Goal: Transaction & Acquisition: Purchase product/service

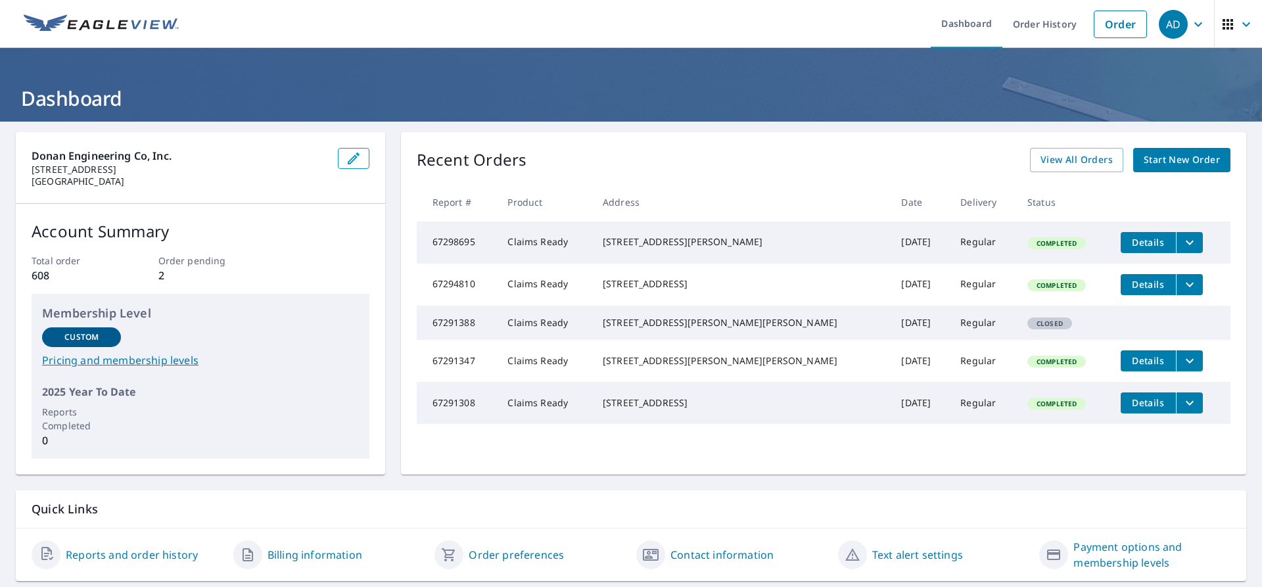
click at [1161, 163] on span "Start New Order" at bounding box center [1182, 160] width 76 height 16
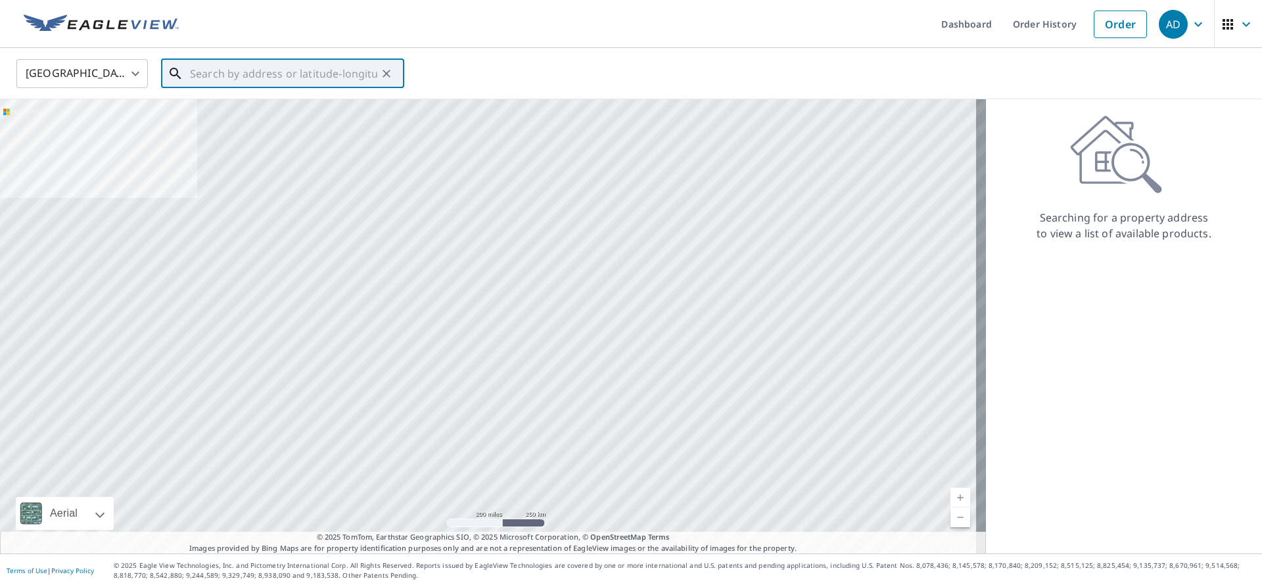
click at [219, 75] on input "text" at bounding box center [283, 73] width 187 height 37
paste input "[STREET_ADDRESS]"
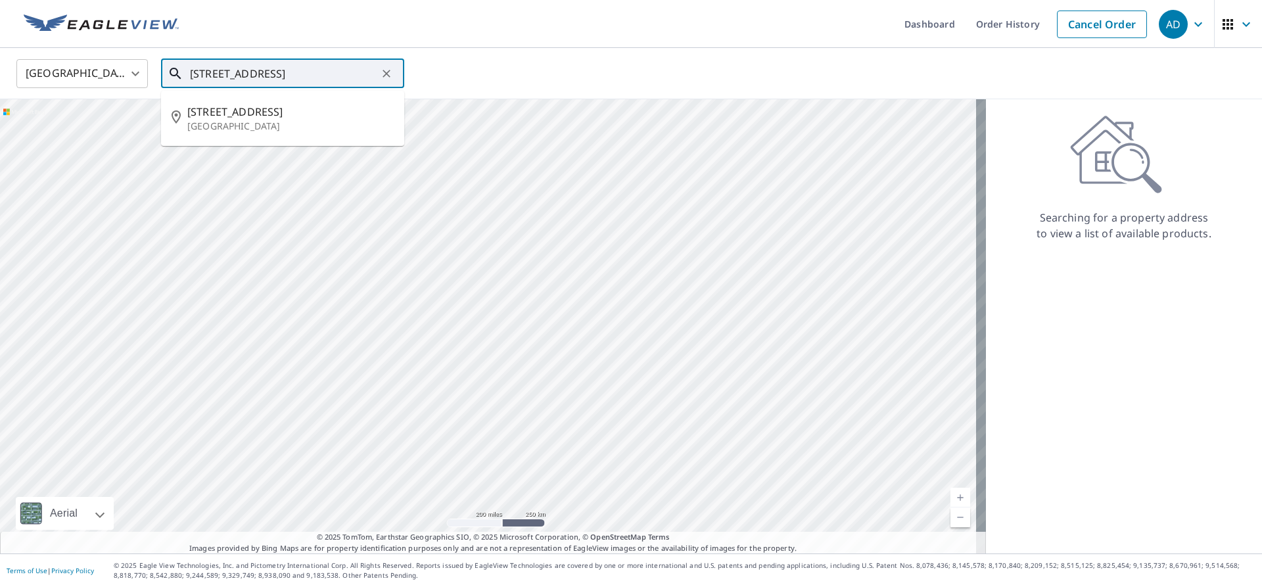
scroll to position [0, 14]
click at [261, 125] on p "[GEOGRAPHIC_DATA]" at bounding box center [290, 126] width 206 height 13
type input "[STREET_ADDRESS]"
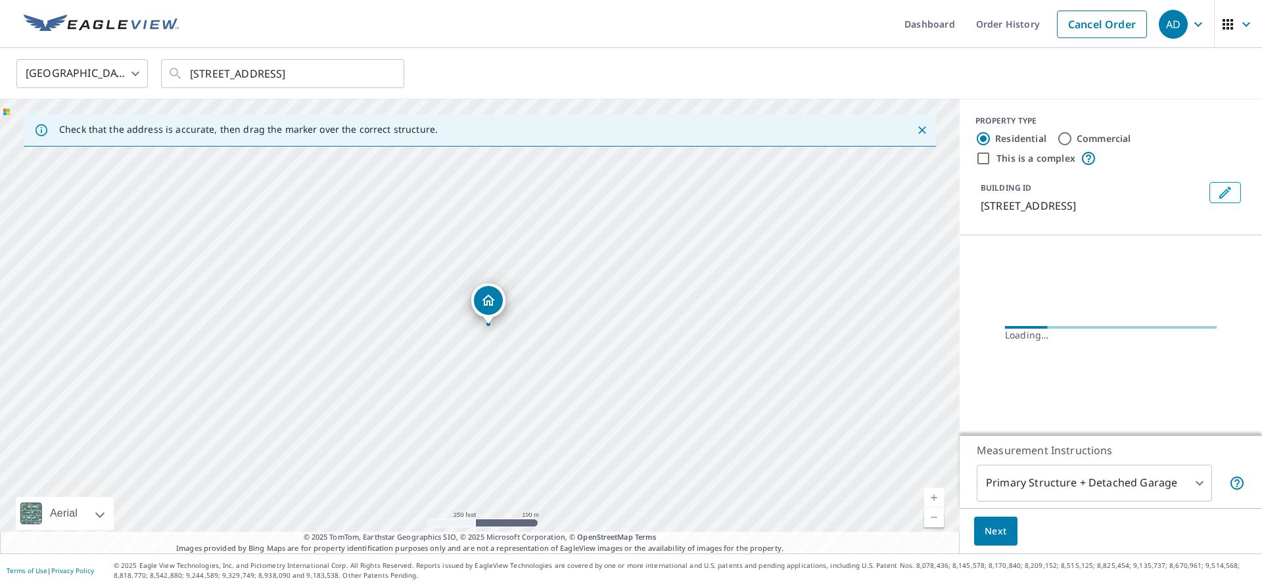
scroll to position [0, 0]
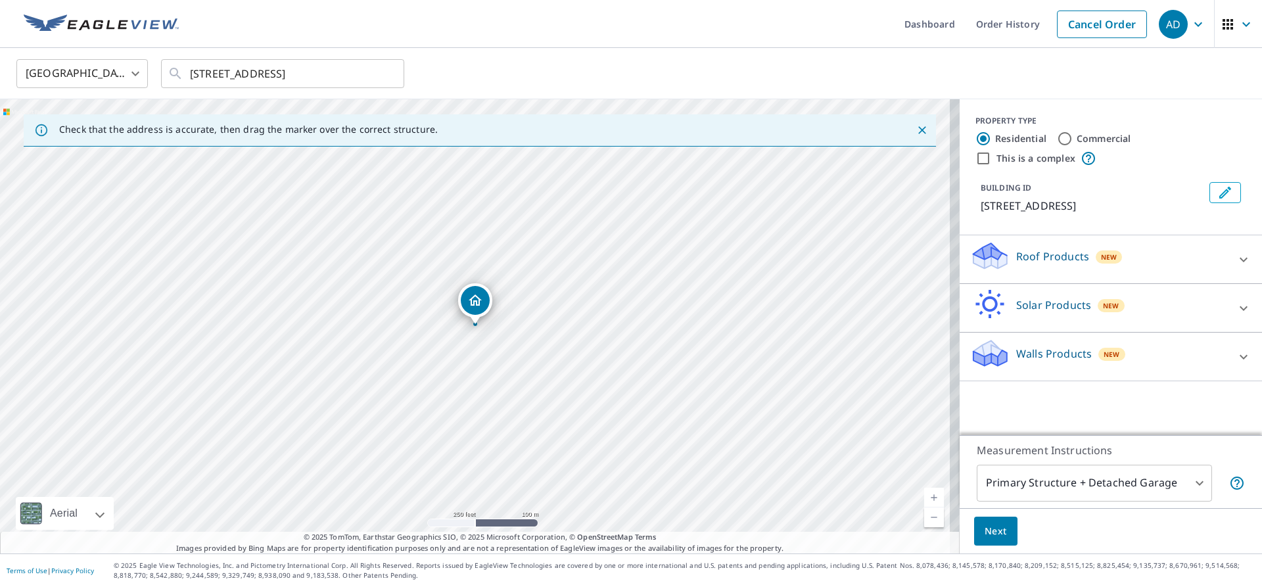
click at [1019, 264] on p "Roof Products" at bounding box center [1053, 257] width 73 height 16
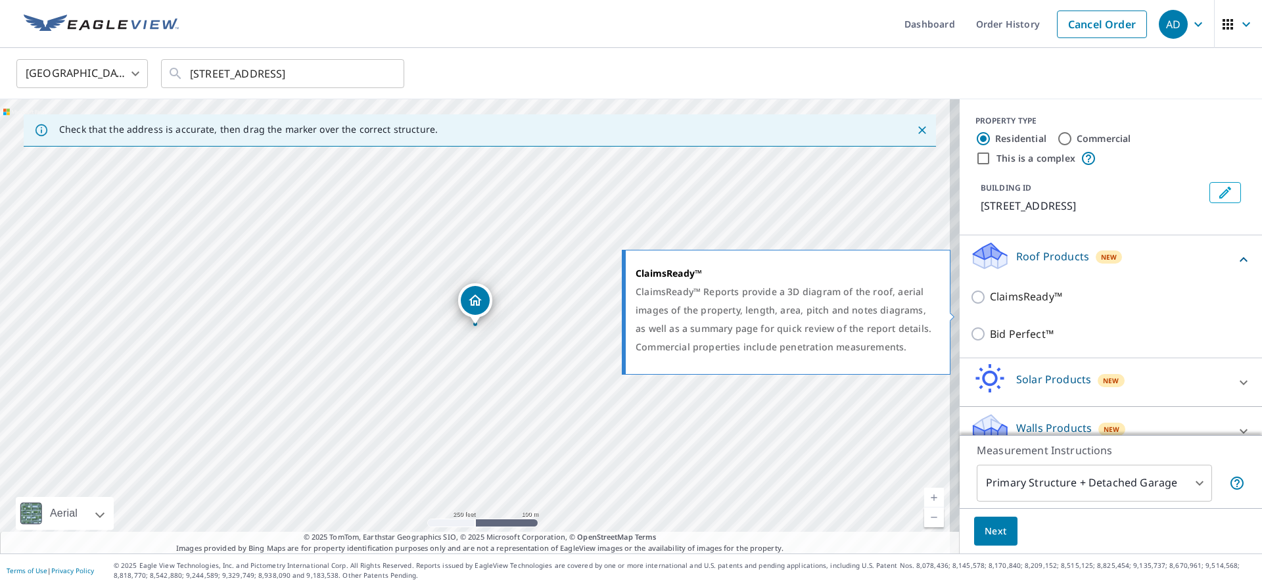
click at [971, 305] on input "ClaimsReady™" at bounding box center [981, 297] width 20 height 16
checkbox input "true"
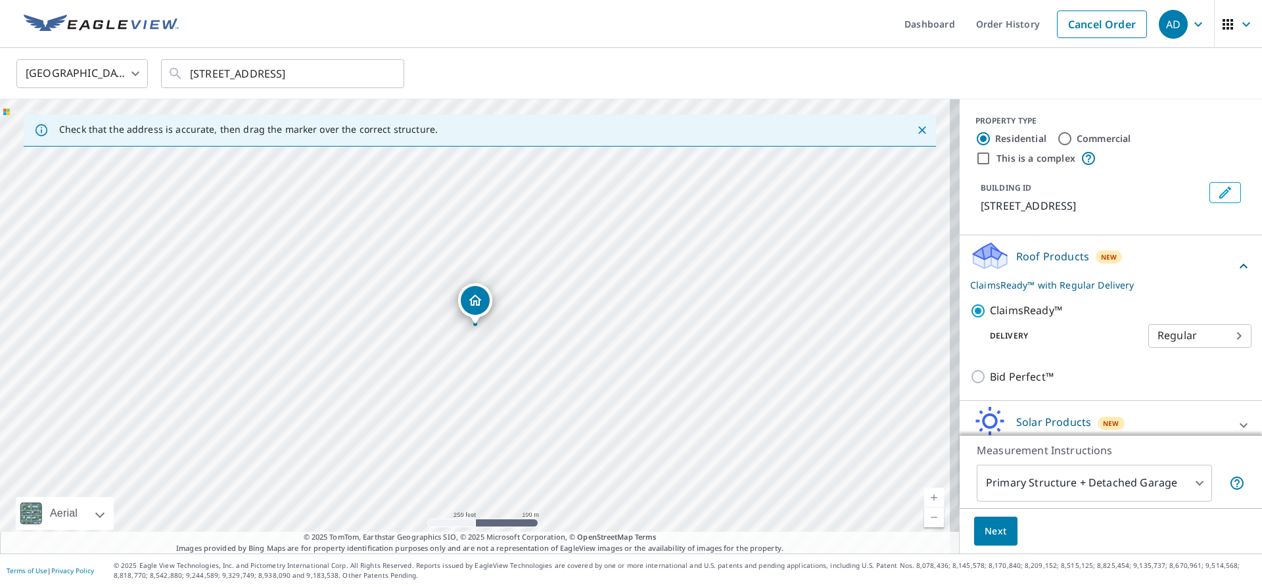
click at [981, 519] on button "Next" at bounding box center [995, 532] width 43 height 30
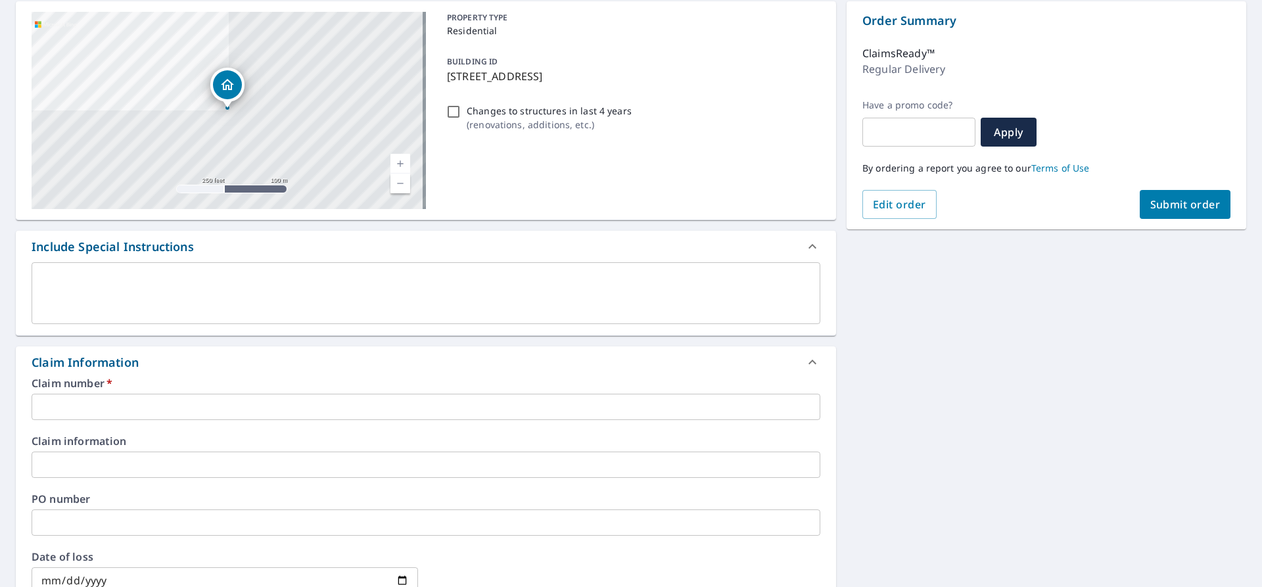
scroll to position [132, 0]
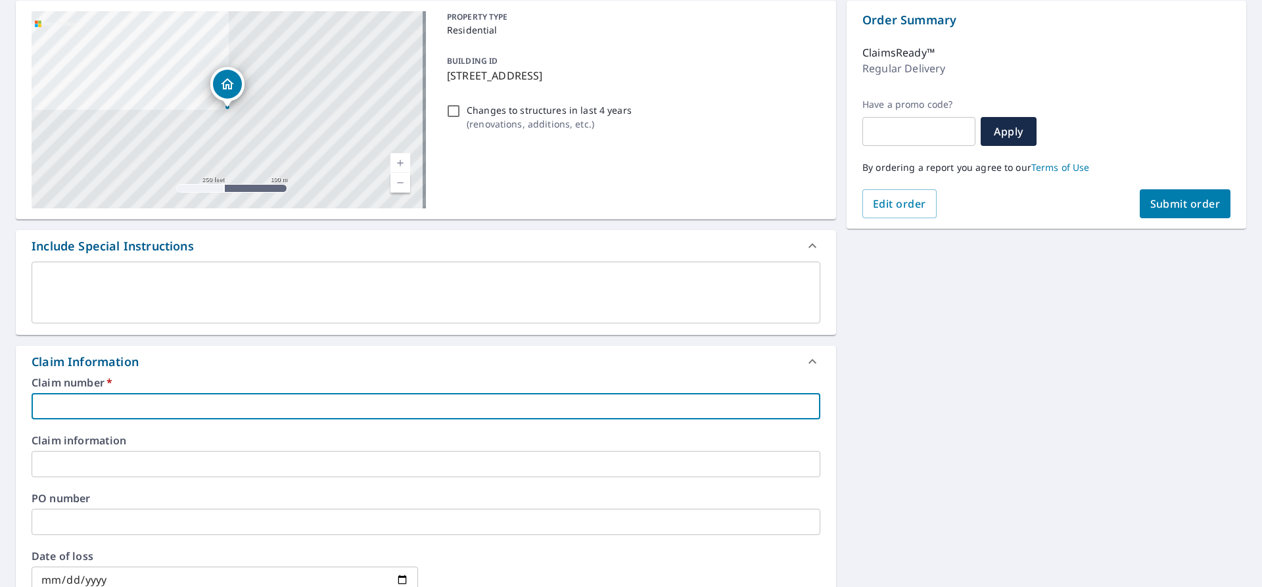
paste input "25-09619422"
type input "25-09619422"
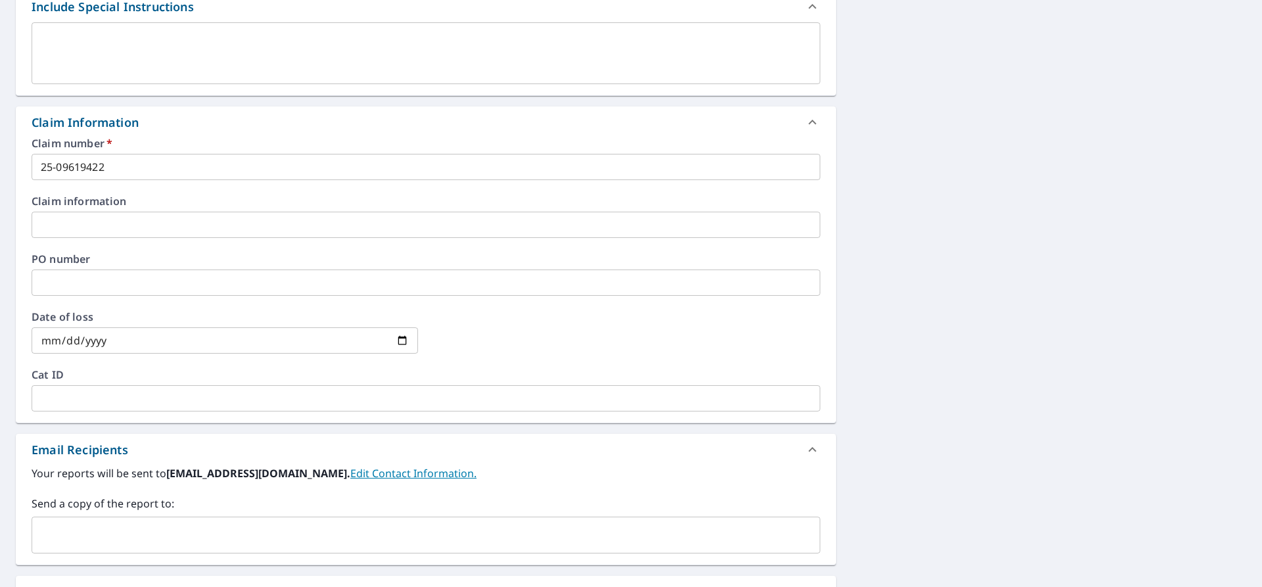
scroll to position [395, 0]
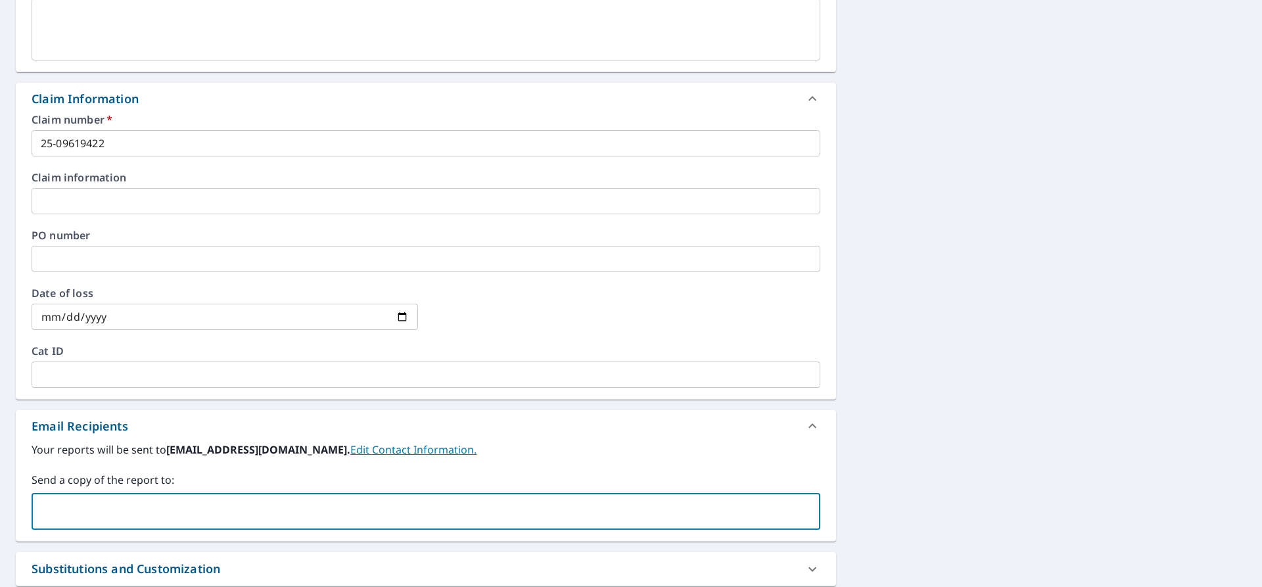
paste input "[EMAIL_ADDRESS][DOMAIN_NAME]"
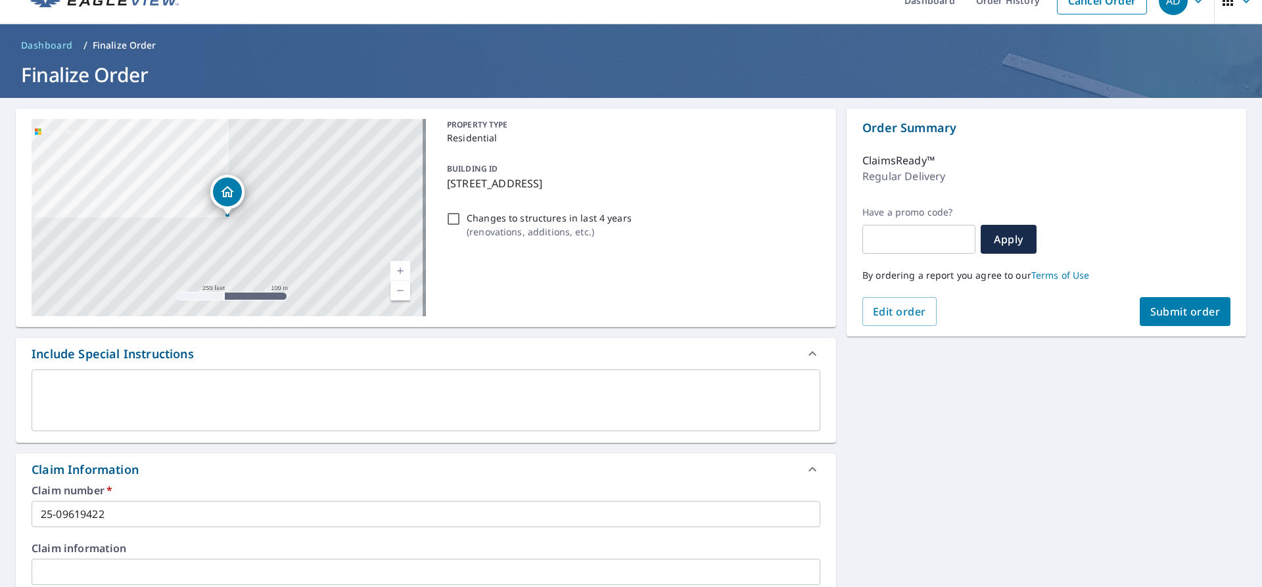
scroll to position [0, 0]
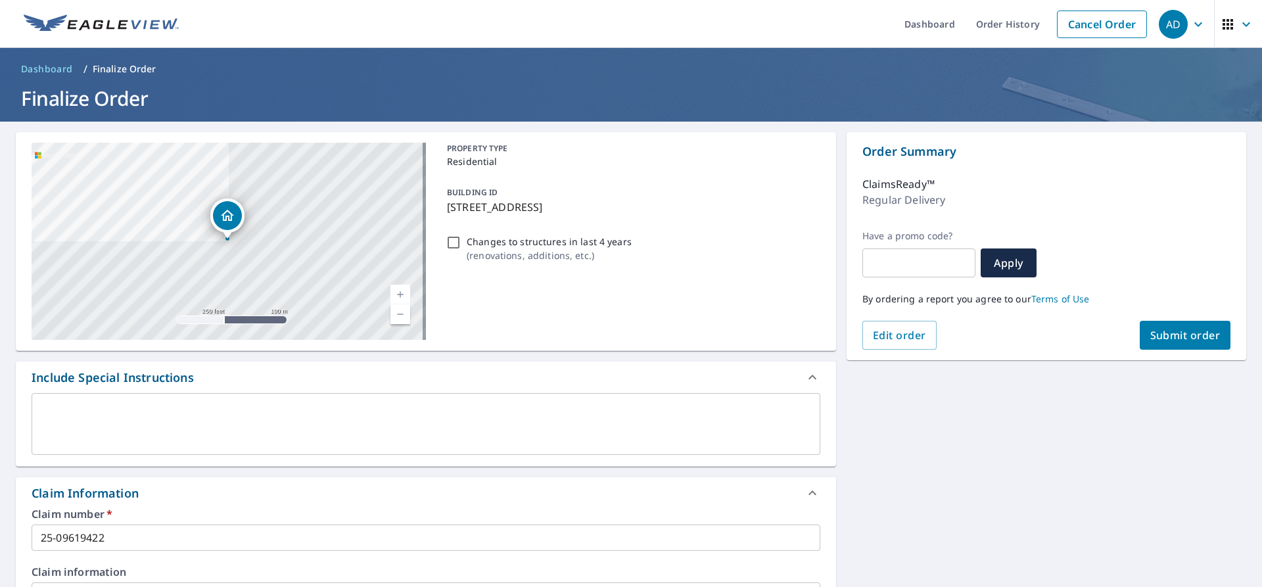
type input "[EMAIL_ADDRESS][DOMAIN_NAME]"
click at [1153, 339] on span "Submit order" at bounding box center [1186, 335] width 70 height 14
